Goal: Complete application form: Complete application form

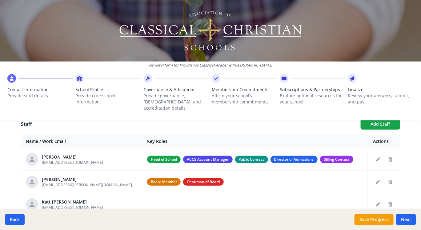
scroll to position [198, 0]
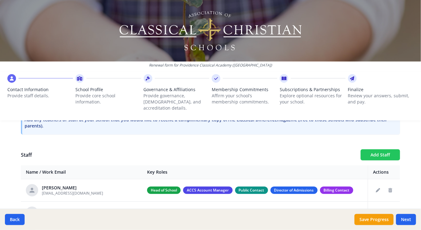
click at [374, 151] on button "Add Staff" at bounding box center [380, 154] width 39 height 11
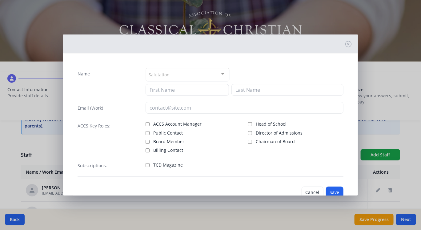
click at [178, 73] on div "Salutation" at bounding box center [187, 74] width 83 height 13
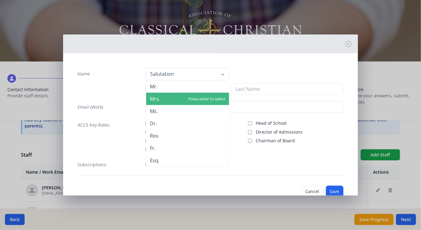
click at [176, 101] on span "Mrs." at bounding box center [187, 99] width 83 height 12
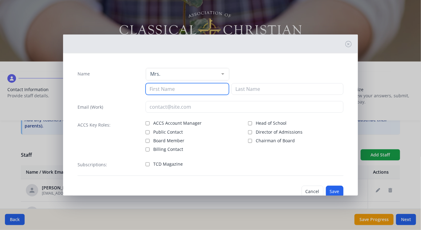
click at [177, 87] on input at bounding box center [187, 89] width 83 height 12
type input "Keeley"
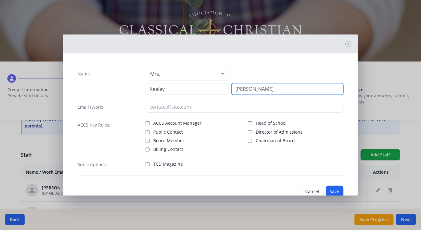
type input "[PERSON_NAME]"
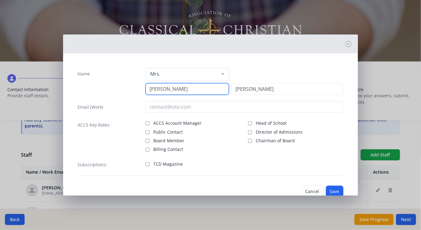
type input "[PERSON_NAME]"
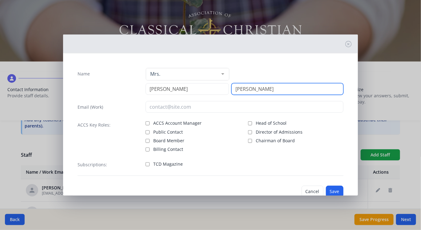
type input "[PERSON_NAME]"
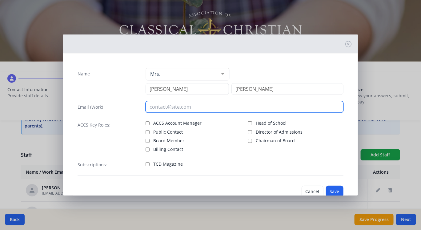
paste input "[PERSON_NAME][EMAIL_ADDRESS][PERSON_NAME][DOMAIN_NAME]"
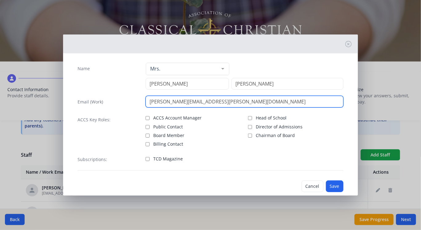
scroll to position [0, 0]
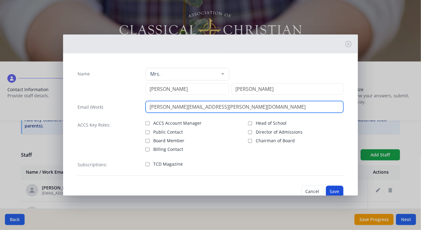
type input "[PERSON_NAME][EMAIL_ADDRESS][PERSON_NAME][DOMAIN_NAME]"
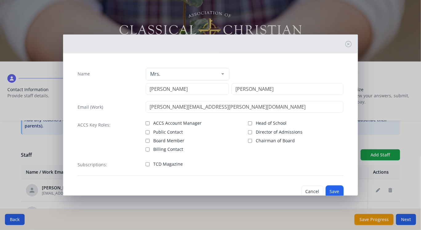
drag, startPoint x: 332, startPoint y: 186, endPoint x: 332, endPoint y: 183, distance: 3.1
click at [332, 186] on button "Save" at bounding box center [335, 192] width 18 height 12
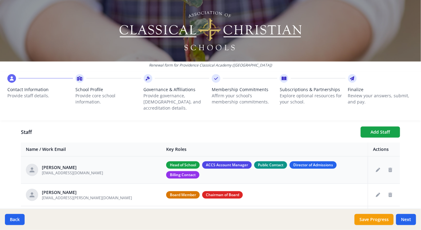
scroll to position [190, 0]
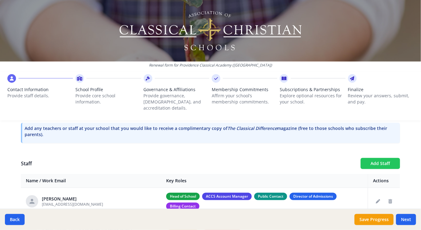
click at [372, 158] on button "Add Staff" at bounding box center [380, 163] width 39 height 11
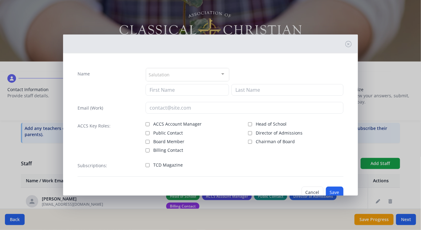
click at [210, 74] on div "Salutation" at bounding box center [187, 74] width 83 height 13
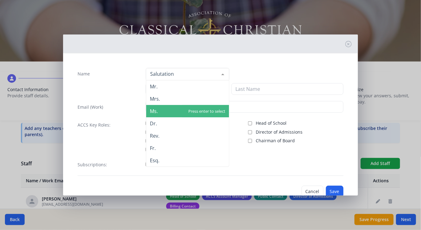
drag, startPoint x: 208, startPoint y: 109, endPoint x: 205, endPoint y: 109, distance: 3.1
click at [205, 109] on span "Ms." at bounding box center [187, 111] width 83 height 12
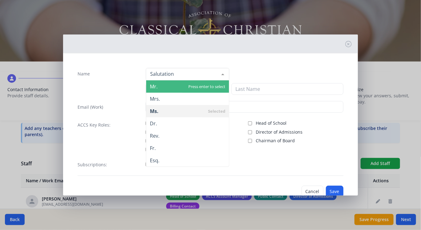
click at [207, 91] on span "Mr." at bounding box center [187, 86] width 83 height 12
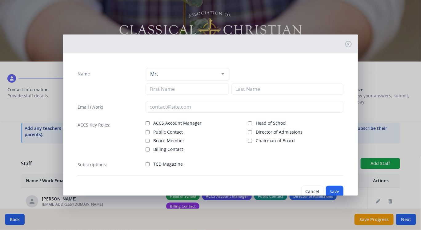
click at [210, 68] on div "Name Mr. Mr. Mrs. Ms. Dr. Rev. Fr. Esq. No elements found. Consider changing th…" at bounding box center [211, 122] width 276 height 118
click at [220, 82] on div "Mr. Mr. Mrs. Ms. Dr. Rev. Fr. Esq. No elements found. Consider changing the sea…" at bounding box center [245, 81] width 198 height 27
click at [217, 77] on div at bounding box center [223, 74] width 12 height 12
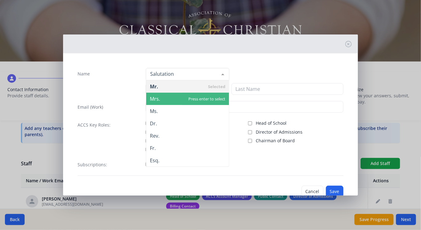
click at [214, 98] on span "Mrs." at bounding box center [187, 99] width 83 height 12
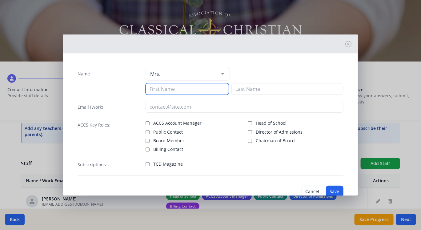
click at [214, 90] on input at bounding box center [187, 89] width 83 height 12
type input "Keely"
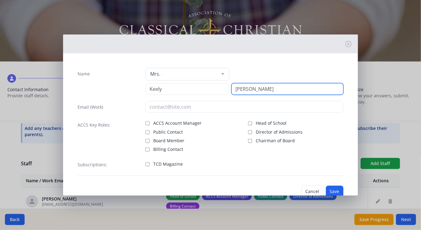
type input "[PERSON_NAME]"
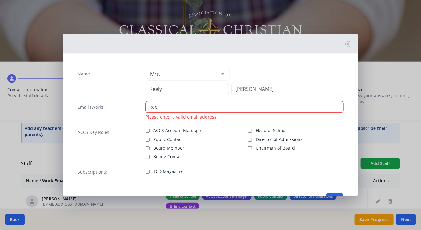
drag, startPoint x: 208, startPoint y: 107, endPoint x: 113, endPoint y: 109, distance: 95.1
click at [114, 112] on div "Email (Work) [PERSON_NAME] Please enter a valid email address." at bounding box center [211, 110] width 266 height 19
paste input "[EMAIL_ADDRESS][PERSON_NAME][DOMAIN_NAME]"
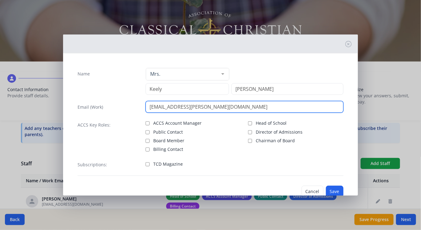
type input "[EMAIL_ADDRESS][PERSON_NAME][DOMAIN_NAME]"
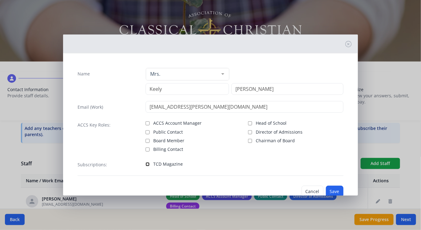
click at [147, 163] on input "TCD Magazine" at bounding box center [148, 164] width 4 height 4
checkbox input "true"
click at [334, 191] on button "Save" at bounding box center [335, 192] width 18 height 12
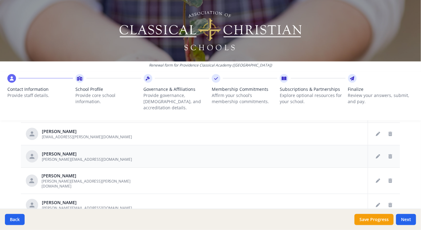
scroll to position [366, 0]
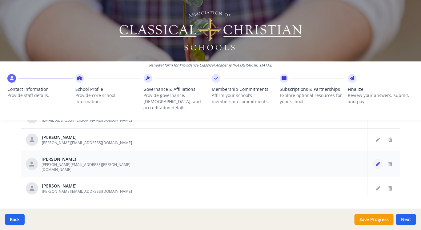
click at [374, 159] on button "Edit staff" at bounding box center [378, 164] width 10 height 10
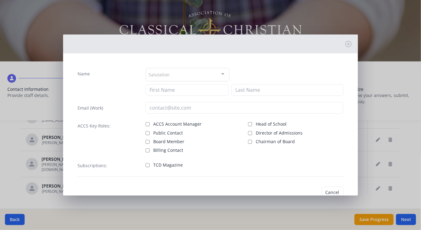
type input "[PERSON_NAME]"
type input "[PERSON_NAME][EMAIL_ADDRESS][PERSON_NAME][DOMAIN_NAME]"
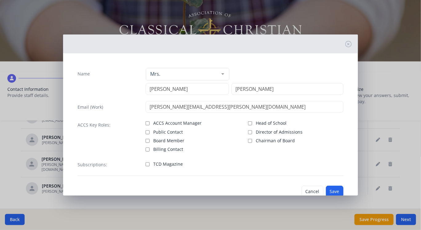
click at [150, 165] on label "TCD Magazine" at bounding box center [193, 163] width 95 height 7
click at [150, 165] on input "TCD Magazine" at bounding box center [148, 164] width 4 height 4
checkbox input "true"
click at [326, 189] on button "Save" at bounding box center [335, 192] width 18 height 12
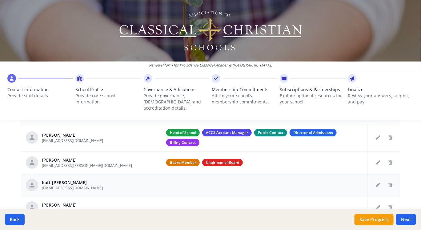
scroll to position [212, 0]
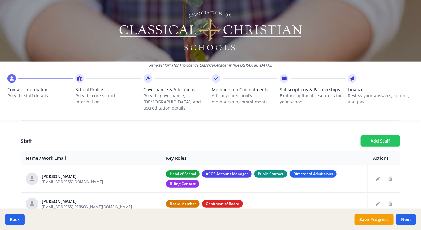
click at [365, 138] on button "Add Staff" at bounding box center [380, 140] width 39 height 11
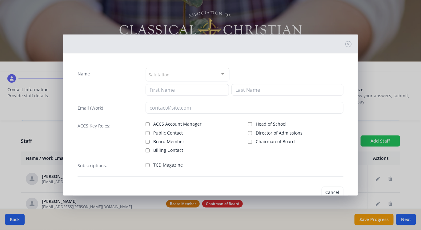
checkbox input "false"
click at [179, 78] on div "Salutation" at bounding box center [187, 74] width 83 height 13
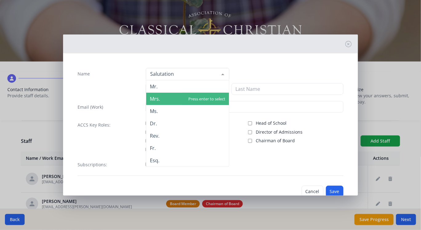
click at [191, 100] on span "Mrs." at bounding box center [187, 99] width 83 height 12
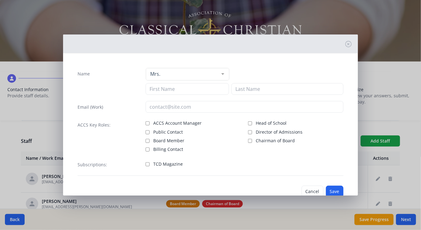
click at [192, 97] on div "Name Mrs. Mr. Mrs. Ms. Dr. Rev. Fr. Esq. No elements found. Consider changing t…" at bounding box center [211, 122] width 276 height 118
click at [194, 90] on input at bounding box center [187, 89] width 83 height 12
type input "[PERSON_NAME]"
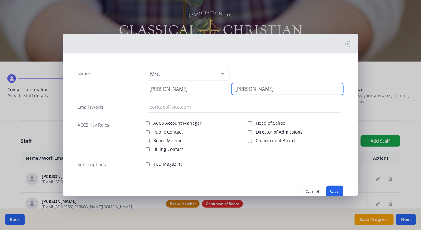
type input "[PERSON_NAME]"
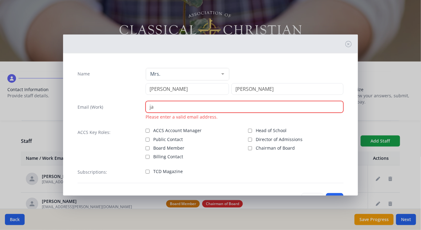
type input "j"
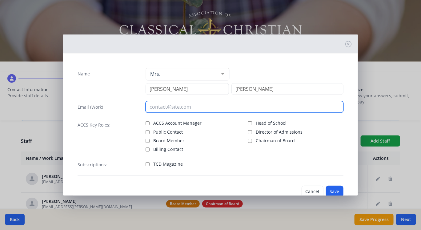
paste input "[PERSON_NAME][EMAIL_ADDRESS][PERSON_NAME][DOMAIN_NAME]"
type input "[PERSON_NAME][EMAIL_ADDRESS][PERSON_NAME][DOMAIN_NAME]"
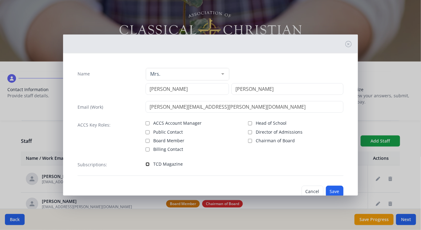
click at [147, 165] on input "TCD Magazine" at bounding box center [148, 164] width 4 height 4
checkbox input "true"
click at [328, 187] on button "Save" at bounding box center [335, 192] width 18 height 12
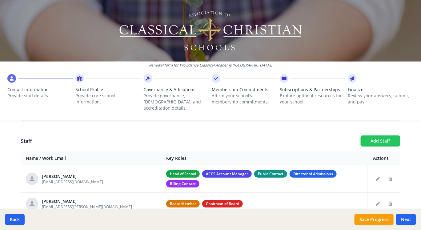
click at [383, 135] on button "Add Staff" at bounding box center [380, 140] width 39 height 11
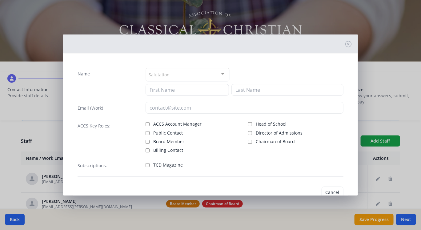
checkbox input "false"
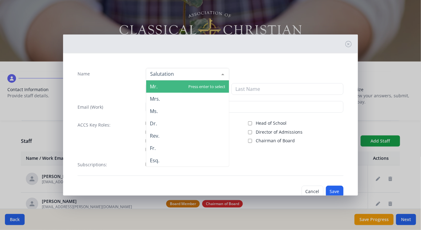
click at [193, 75] on div at bounding box center [187, 74] width 83 height 12
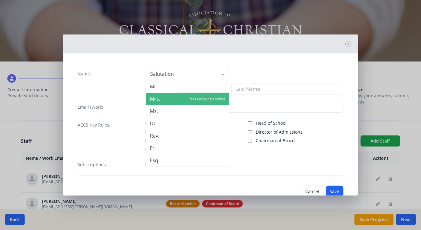
click at [196, 103] on span "Mrs." at bounding box center [187, 99] width 83 height 12
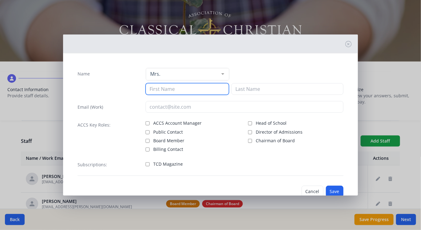
click at [195, 91] on input at bounding box center [187, 89] width 83 height 12
type input "Brook"
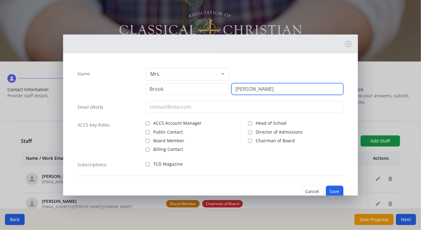
type input "[PERSON_NAME]"
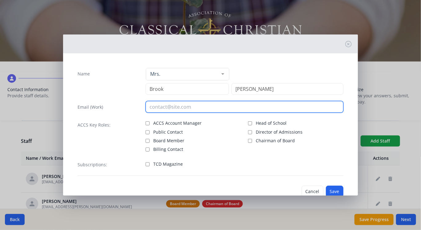
paste input "[PERSON_NAME][EMAIL_ADDRESS][PERSON_NAME][DOMAIN_NAME]"
type input "[PERSON_NAME][EMAIL_ADDRESS][PERSON_NAME][DOMAIN_NAME]"
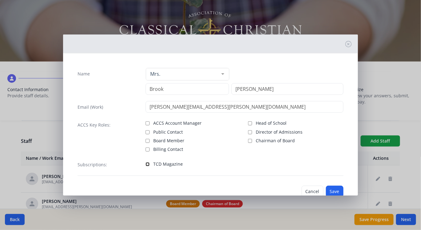
click at [146, 163] on input "TCD Magazine" at bounding box center [148, 164] width 4 height 4
checkbox input "true"
click at [326, 186] on button "Save" at bounding box center [335, 192] width 18 height 12
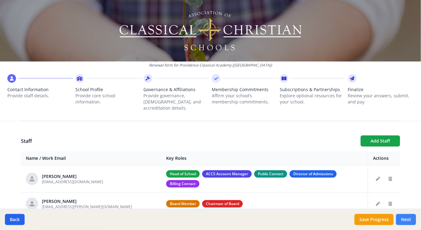
click at [407, 219] on button "Next" at bounding box center [406, 219] width 20 height 11
type input "[PHONE_NUMBER]"
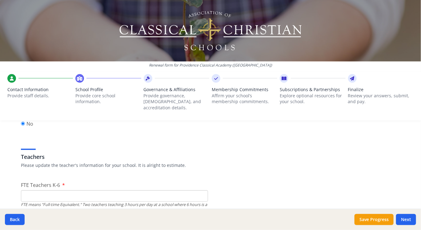
scroll to position [366, 0]
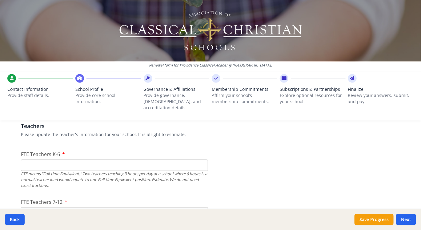
click at [177, 159] on input "FTE Teachers K-6" at bounding box center [114, 164] width 187 height 11
type input "0"
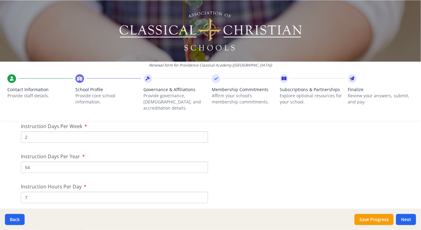
scroll to position [532, 0]
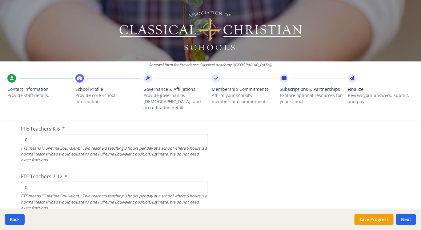
scroll to position [391, 0]
drag, startPoint x: 36, startPoint y: 180, endPoint x: 17, endPoint y: 178, distance: 19.2
type input "1"
drag, startPoint x: 37, startPoint y: 134, endPoint x: 14, endPoint y: 130, distance: 22.6
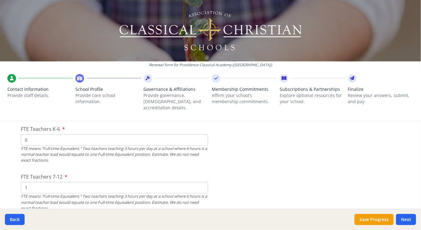
type input "3"
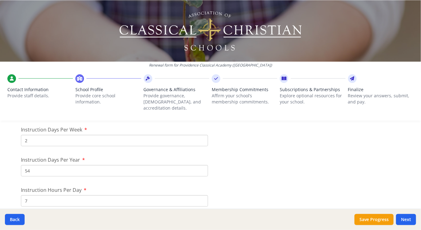
scroll to position [529, 0]
drag, startPoint x: 36, startPoint y: 161, endPoint x: 10, endPoint y: 161, distance: 25.9
click at [10, 161] on div "Renewal form for Providence Classical Academy ([GEOGRAPHIC_DATA]) Contact Infor…" at bounding box center [210, 115] width 421 height 230
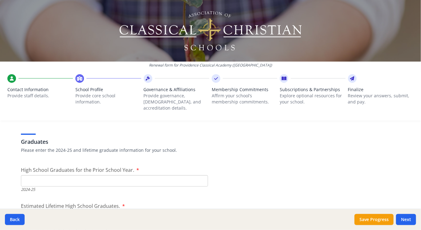
scroll to position [861, 0]
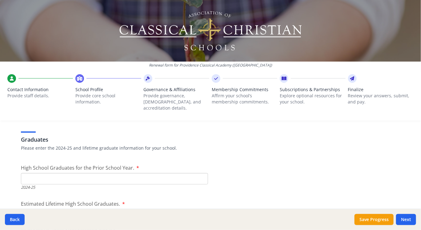
type input "68"
click at [109, 173] on input "High School Graduates for the Prior School Year." at bounding box center [114, 178] width 187 height 11
type input "0"
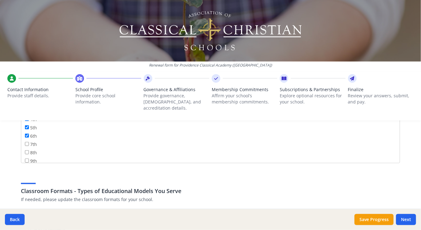
scroll to position [47, 0]
click at [25, 140] on input "7th" at bounding box center [27, 142] width 4 height 4
checkbox input "true"
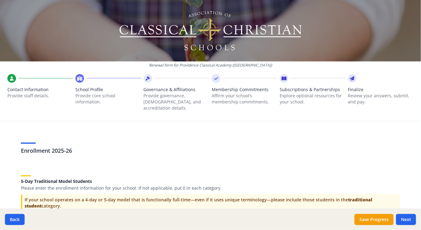
scroll to position [1196, 0]
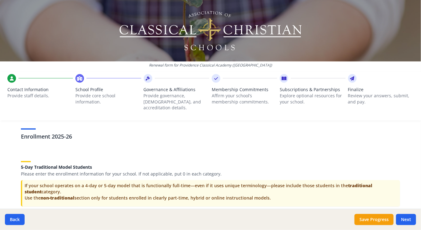
click at [80, 132] on h3 "Enrollment 2025-26" at bounding box center [210, 136] width 379 height 9
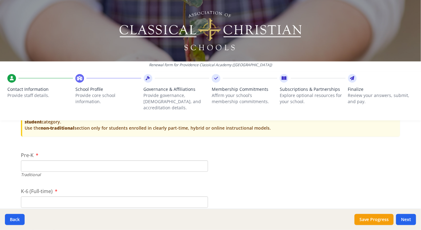
scroll to position [1278, 0]
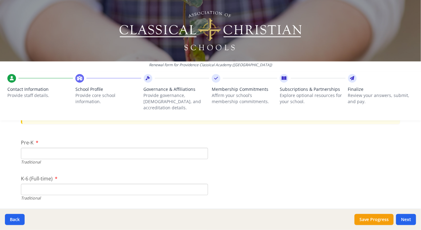
click at [118, 148] on input "Pre-K" at bounding box center [114, 153] width 187 height 11
type input "3"
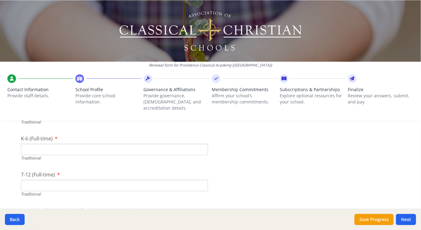
scroll to position [1319, 0]
click at [103, 179] on input "7-12 (Full-time)" at bounding box center [114, 184] width 187 height 11
type input "5"
click at [68, 143] on input "K-6 (Full-time)" at bounding box center [114, 148] width 187 height 11
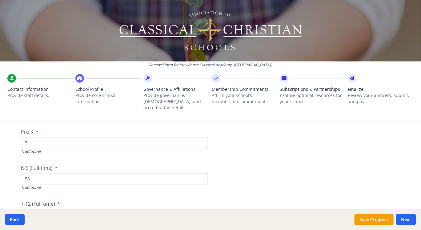
scroll to position [1286, 0]
type input "58"
click at [30, 139] on input "3" at bounding box center [114, 144] width 187 height 11
type input "4"
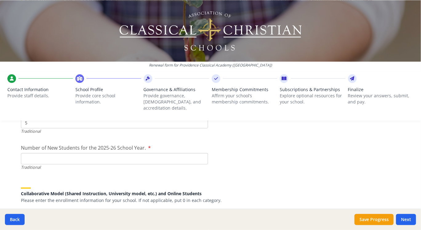
scroll to position [1384, 0]
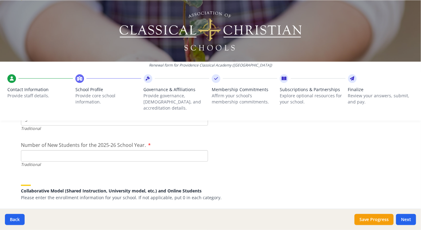
click at [123, 150] on input "Number of New Students for the 2025-26 School Year." at bounding box center [114, 155] width 187 height 11
type input "35"
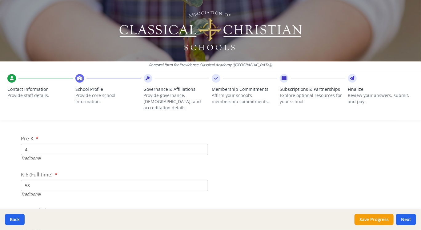
scroll to position [1282, 0]
drag, startPoint x: 34, startPoint y: 138, endPoint x: 15, endPoint y: 142, distance: 19.7
type input "0"
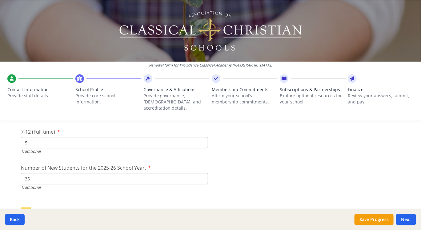
scroll to position [1363, 0]
type input "0"
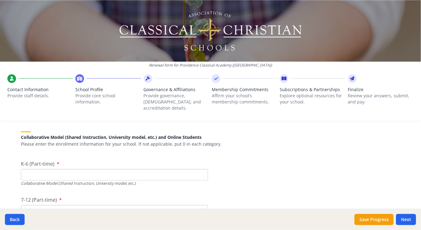
scroll to position [1437, 0]
type input "4"
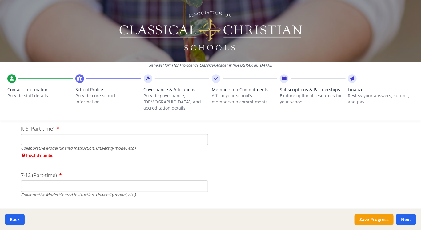
scroll to position [1469, 0]
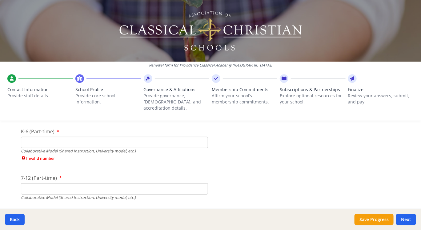
click at [34, 174] on div "7-12 (Part-time) Collaborative Model (Shared Instruction, University model, etc…" at bounding box center [114, 187] width 187 height 26
click at [35, 183] on input "7-12 (Part-time)" at bounding box center [114, 188] width 187 height 11
type input "5"
click at [35, 137] on input "K-6 (Part-time)" at bounding box center [114, 142] width 187 height 11
type input "62"
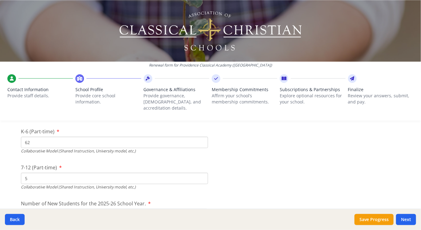
scroll to position [1526, 0]
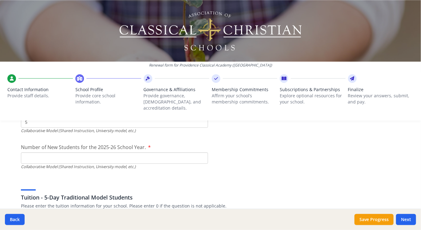
click at [51, 19] on input "Number of New Students for the 2025-26 School Year." at bounding box center [114, 13] width 187 height 11
type input "35"
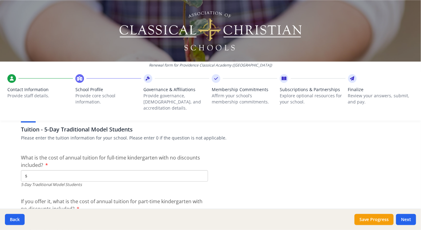
scroll to position [1594, 0]
type input "$0"
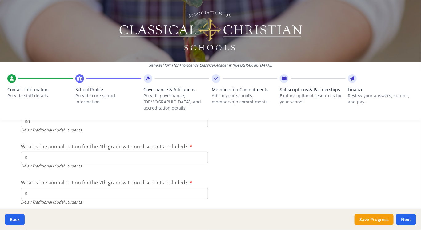
scroll to position [1692, 0]
type input "$0"
click at [106, 152] on input "$" at bounding box center [114, 157] width 187 height 11
type input "$0"
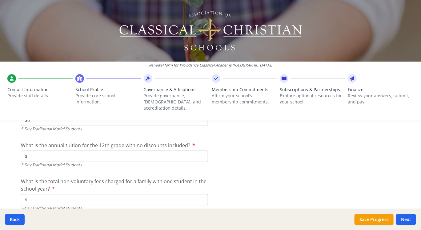
scroll to position [1765, 0]
click at [106, 151] on input "$" at bounding box center [114, 156] width 187 height 11
type input "$0"
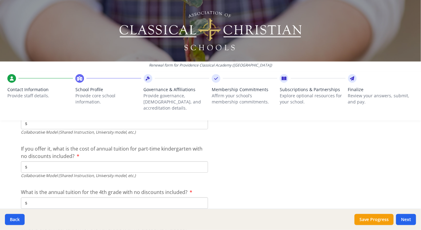
scroll to position [1932, 0]
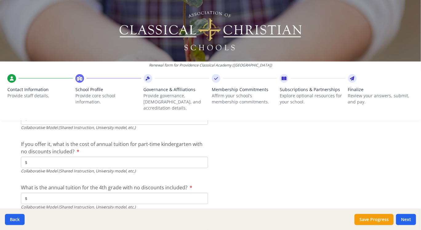
type input "$0"
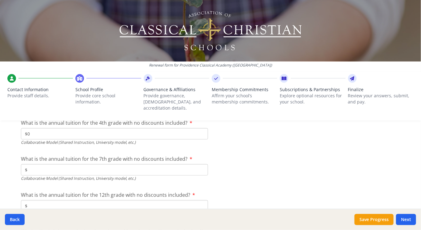
scroll to position [1999, 0]
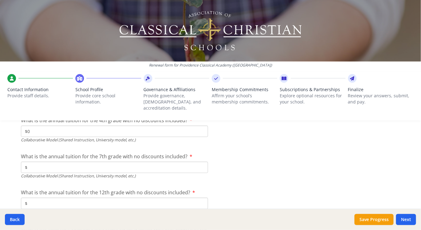
type input "$0"
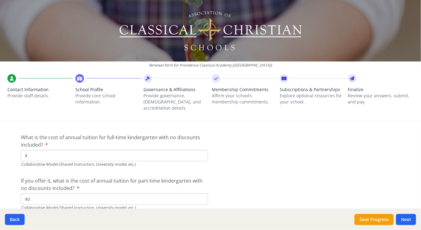
scroll to position [1897, 0]
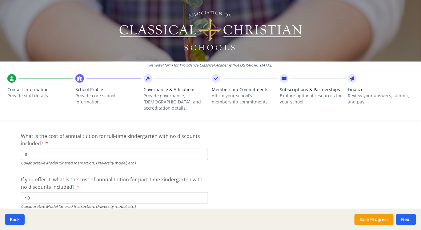
type input "$2 700"
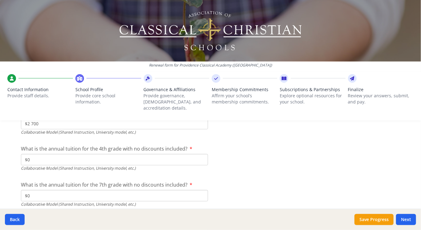
scroll to position [1972, 0]
type input "$2 700"
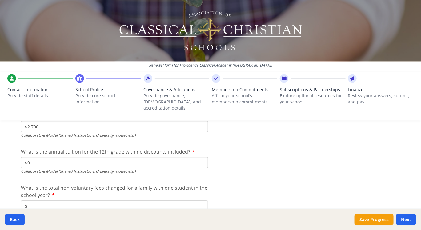
scroll to position [2042, 0]
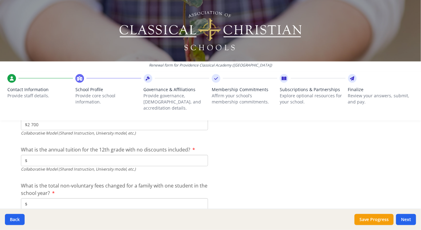
type input "$0"
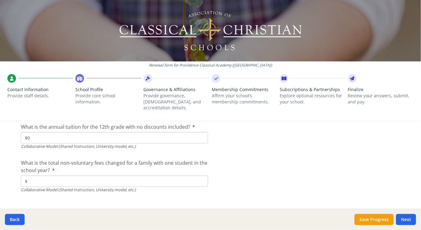
scroll to position [2066, 0]
click at [170, 174] on input "$" at bounding box center [114, 179] width 187 height 11
type input "$500"
click at [372, 216] on button "Save Progress" at bounding box center [374, 219] width 39 height 11
click at [403, 221] on button "Next" at bounding box center [406, 219] width 20 height 11
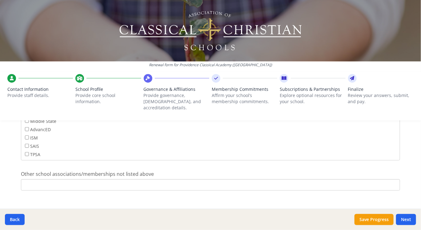
scroll to position [415, 0]
click at [405, 217] on button "Next" at bounding box center [406, 219] width 20 height 11
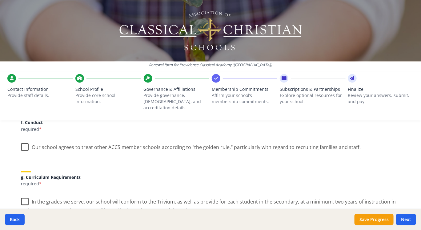
click at [167, 142] on label "Our school agrees to treat other ACCS member schools according to "the golden r…" at bounding box center [191, 145] width 340 height 13
click at [0, 0] on input "Our school agrees to treat other ACCS member schools according to "the golden r…" at bounding box center [0, 0] width 0 height 0
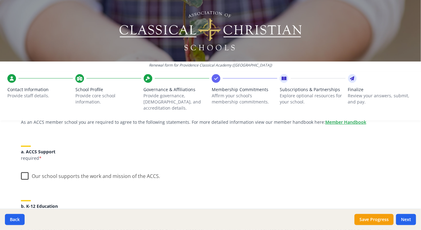
scroll to position [67, 0]
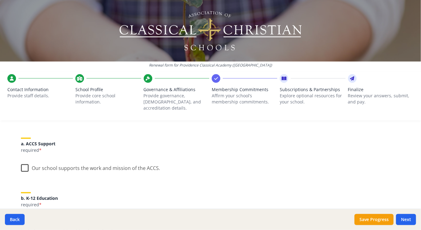
click at [126, 164] on label "Our school supports the work and mission of the ACCS." at bounding box center [90, 166] width 139 height 13
click at [0, 0] on input "Our school supports the work and mission of the ACCS." at bounding box center [0, 0] width 0 height 0
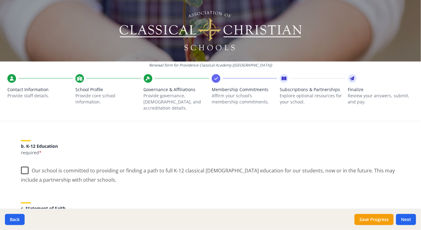
scroll to position [119, 0]
click at [75, 163] on label "Our school is committed to providing or finding a path to full K-12 classical […" at bounding box center [210, 172] width 379 height 21
click at [0, 0] on input "Our school is committed to providing or finding a path to full K-12 classical […" at bounding box center [0, 0] width 0 height 0
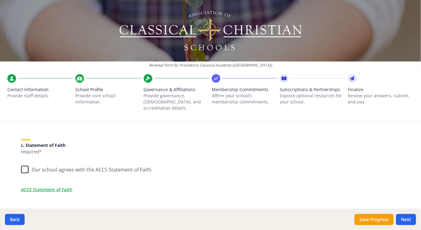
click at [75, 163] on label "Our school agrees with the ACCS Statement of Faith." at bounding box center [87, 168] width 132 height 13
click at [0, 0] on input "Our school agrees with the ACCS Statement of Faith." at bounding box center [0, 0] width 0 height 0
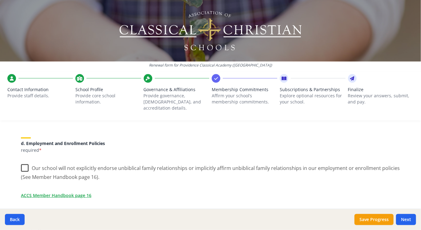
scroll to position [260, 0]
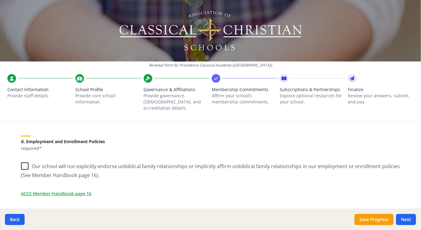
click at [60, 159] on label "Our school will not explicitly endorse unbiblical family relationships or impli…" at bounding box center [210, 168] width 379 height 21
click at [0, 0] on input "Our school will not explicitly endorse unbiblical family relationships or impli…" at bounding box center [0, 0] width 0 height 0
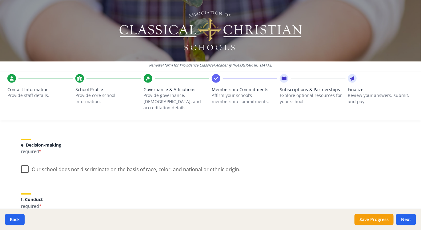
scroll to position [344, 0]
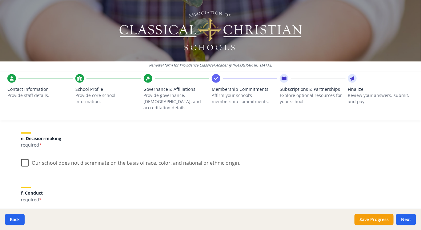
click at [98, 155] on label "Our school does not discriminate on the basis of race, color, and national or e…" at bounding box center [130, 161] width 219 height 13
click at [0, 0] on input "Our school does not discriminate on the basis of race, color, and national or e…" at bounding box center [0, 0] width 0 height 0
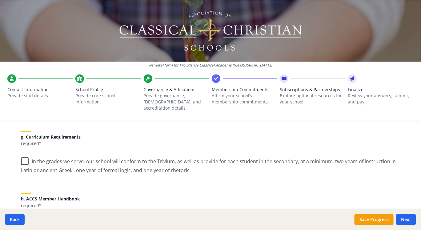
scroll to position [458, 0]
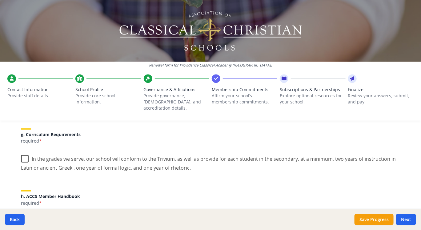
click at [75, 151] on label "In the grades we serve, our school will conform to the Trivium, as well as prov…" at bounding box center [210, 161] width 379 height 21
click at [0, 0] on input "In the grades we serve, our school will conform to the Trivium, as well as prov…" at bounding box center [0, 0] width 0 height 0
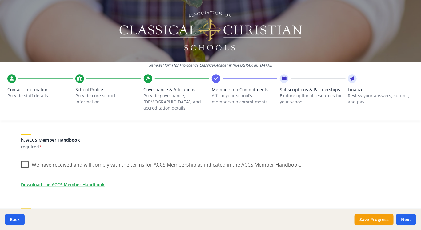
scroll to position [515, 0]
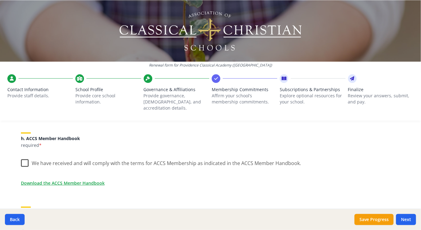
click at [73, 155] on label "We have received and will comply with the terms for ACCS Membership as indicate…" at bounding box center [161, 161] width 280 height 13
click at [0, 0] on input "We have received and will comply with the terms for ACCS Membership as indicate…" at bounding box center [0, 0] width 0 height 0
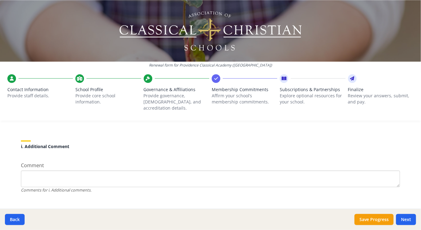
scroll to position [584, 0]
click at [402, 216] on button "Next" at bounding box center [406, 219] width 20 height 11
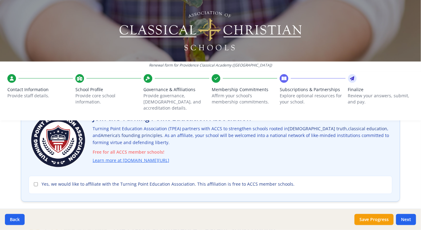
scroll to position [52, 0]
click at [34, 182] on input "Yes, we would like to affiliate with the Turning Point Education Association. T…" at bounding box center [36, 184] width 4 height 4
checkbox input "true"
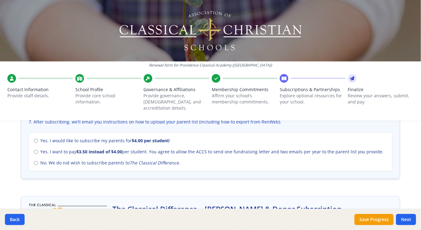
scroll to position [279, 0]
click at [149, 159] on em "The Classical Difference" at bounding box center [154, 162] width 49 height 6
click at [38, 160] on input "No. We do not wish to subscribe parents to The Classical Difference ." at bounding box center [36, 162] width 4 height 4
radio input "true"
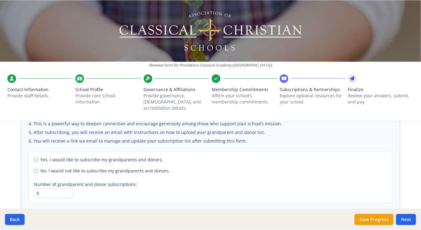
scroll to position [445, 0]
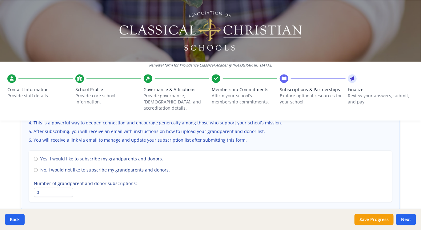
click at [91, 167] on span "No. I would not like to subscribe my grandparents and donors." at bounding box center [105, 170] width 130 height 6
click at [38, 168] on input "No. I would not like to subscribe my grandparents and donors." at bounding box center [36, 170] width 4 height 4
radio input "true"
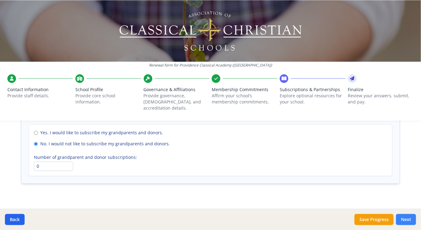
click at [404, 219] on button "Next" at bounding box center [406, 219] width 20 height 11
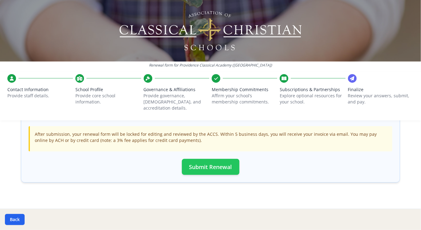
click at [207, 159] on button "Submit Renewal" at bounding box center [211, 167] width 58 height 16
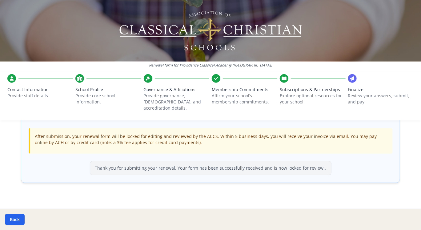
scroll to position [0, 0]
